Goal: Navigation & Orientation: Find specific page/section

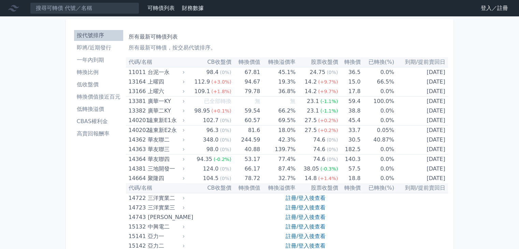
click at [486, 9] on link "登入／註冊" at bounding box center [494, 8] width 38 height 11
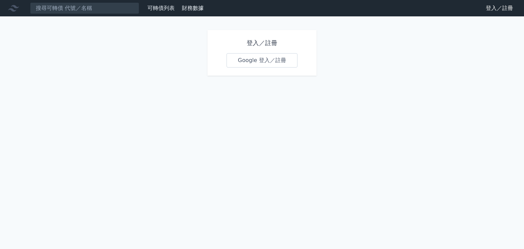
click at [266, 63] on link "Google 登入／註冊" at bounding box center [261, 60] width 71 height 14
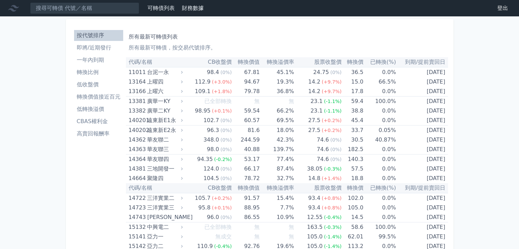
click at [87, 50] on li "即將/近期發行" at bounding box center [98, 48] width 49 height 8
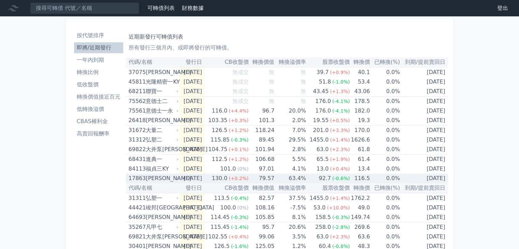
click at [135, 177] on div "17863" at bounding box center [137, 179] width 16 height 10
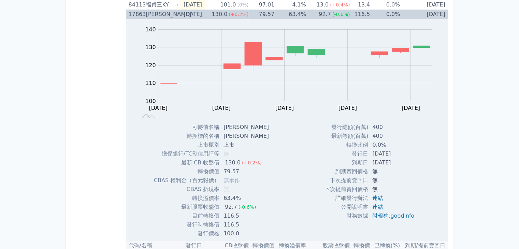
scroll to position [170, 0]
